Goal: Navigation & Orientation: Go to known website

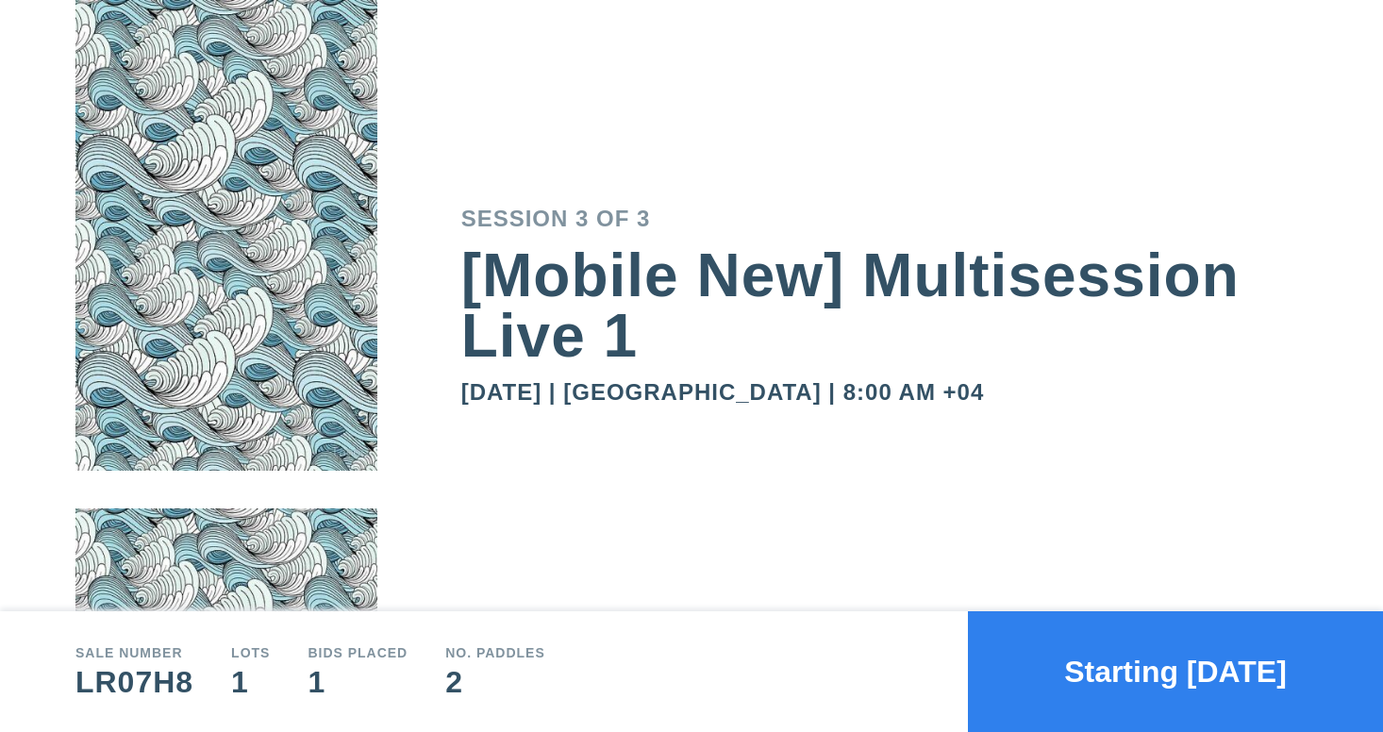
click at [1121, 667] on button "Starting [DATE]" at bounding box center [1175, 671] width 415 height 121
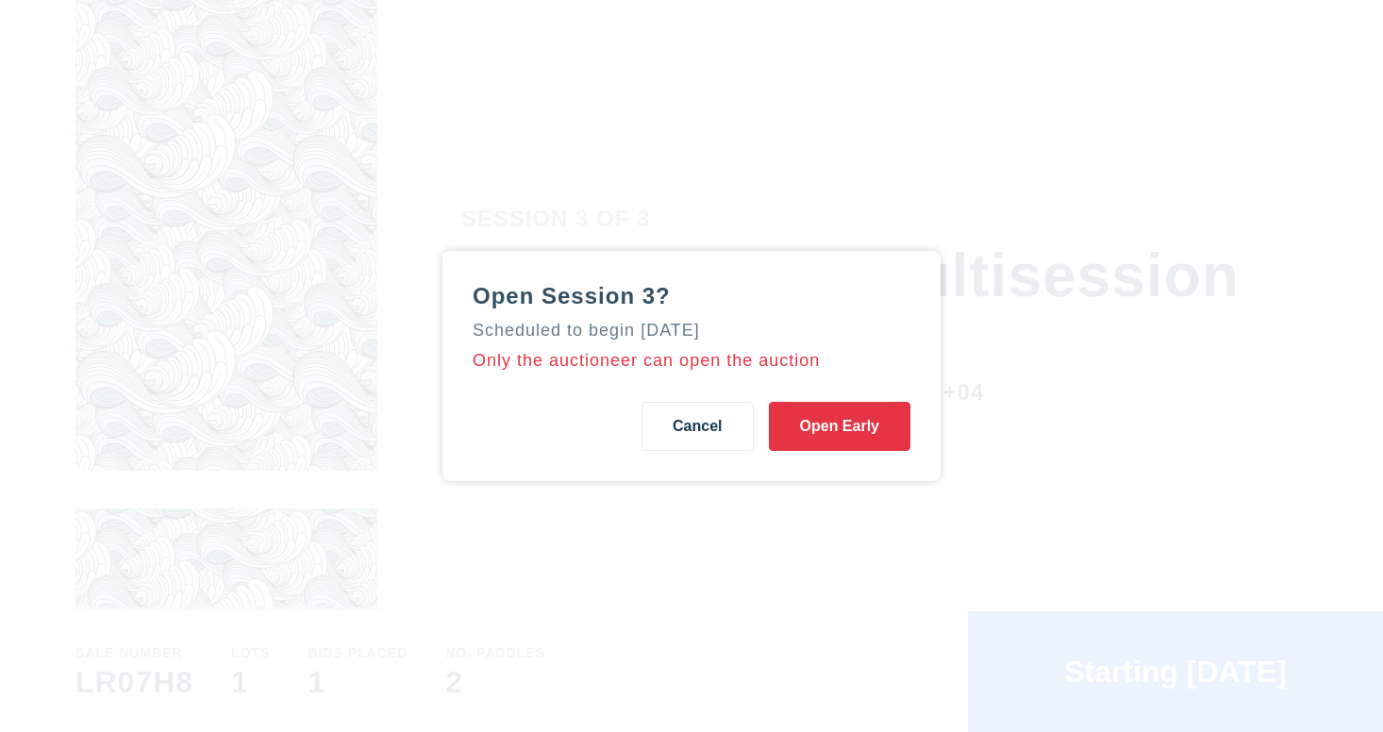
click at [835, 439] on button "Open Early" at bounding box center [839, 426] width 141 height 49
